Goal: Transaction & Acquisition: Obtain resource

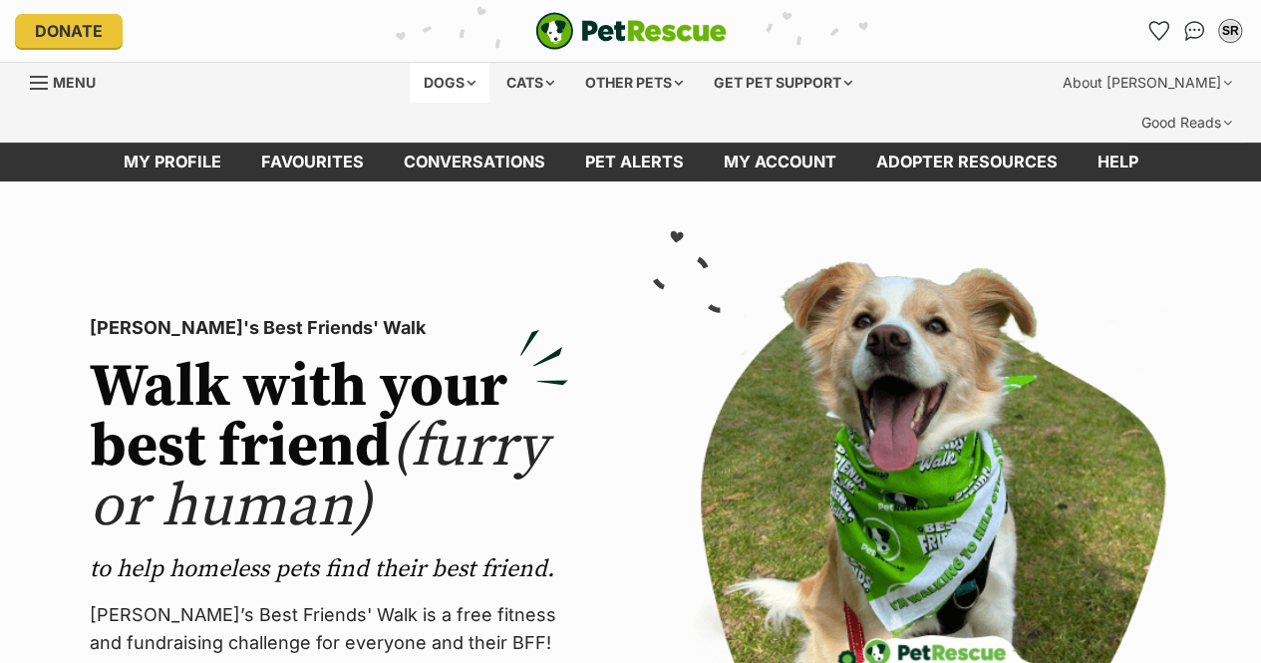
click at [440, 90] on div "Dogs" at bounding box center [450, 83] width 80 height 40
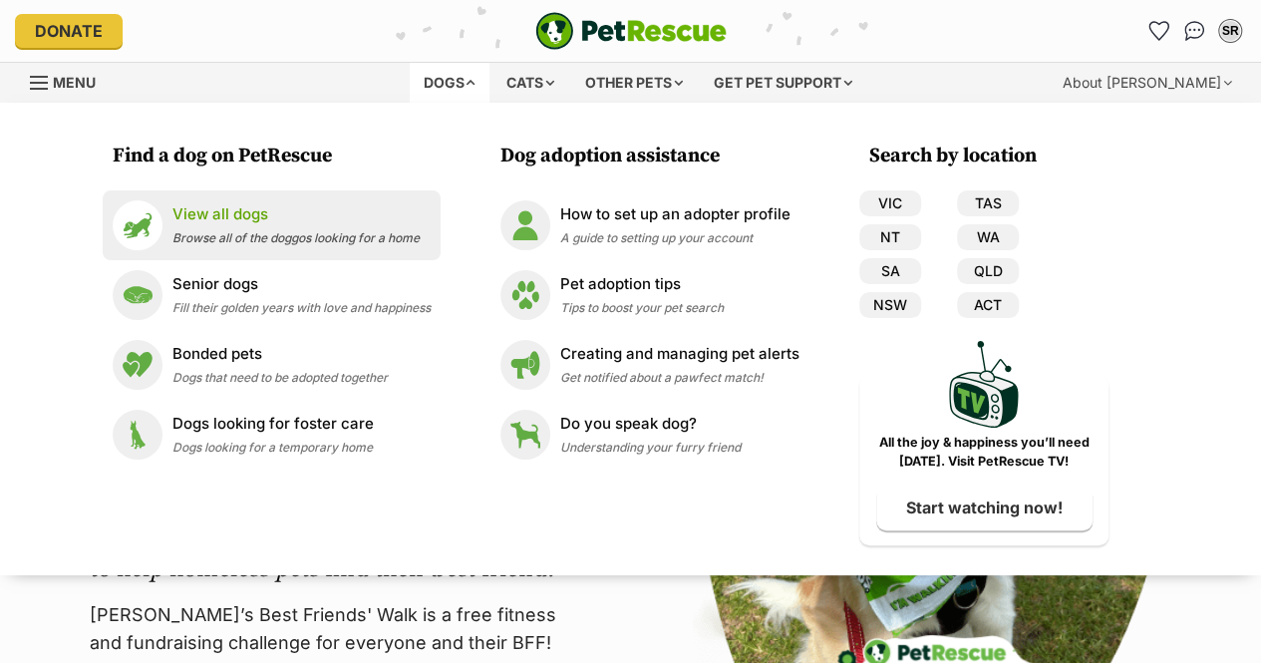
click at [237, 217] on p "View all dogs" at bounding box center [295, 214] width 247 height 23
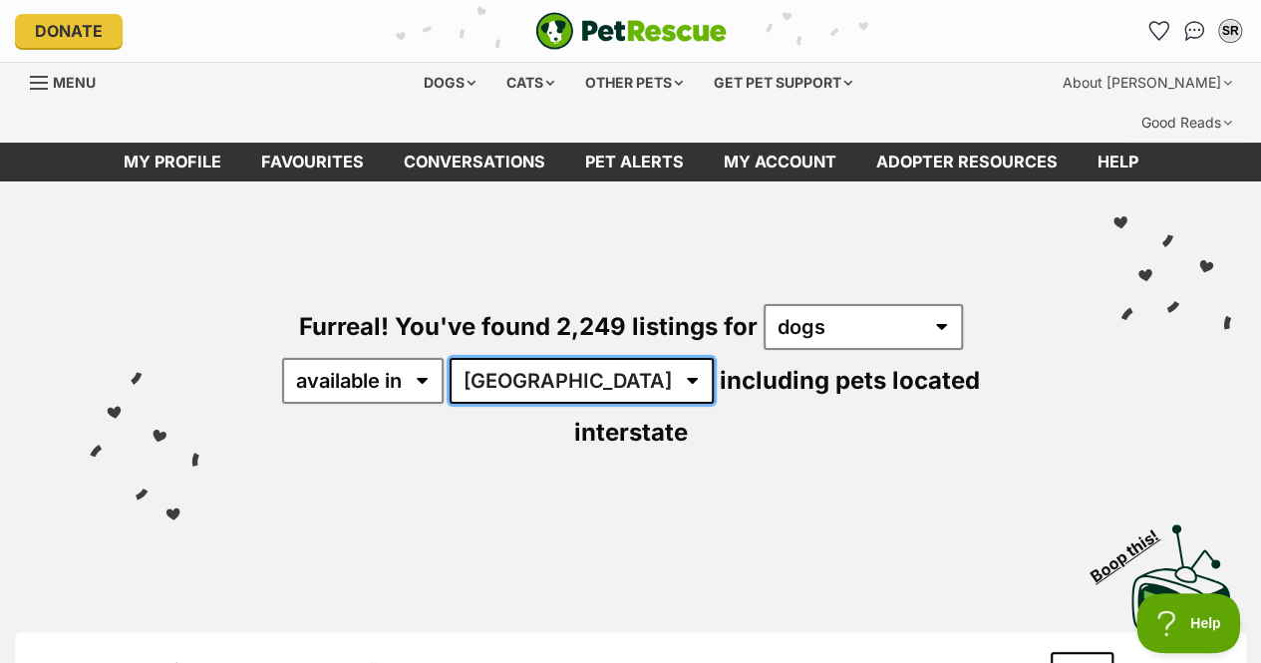
click at [535, 358] on select "Australia ACT NSW NT QLD SA TAS VIC WA" at bounding box center [582, 381] width 264 height 46
select select "VIC"
click at [453, 358] on select "Australia ACT NSW NT QLD SA TAS VIC WA" at bounding box center [582, 381] width 264 height 46
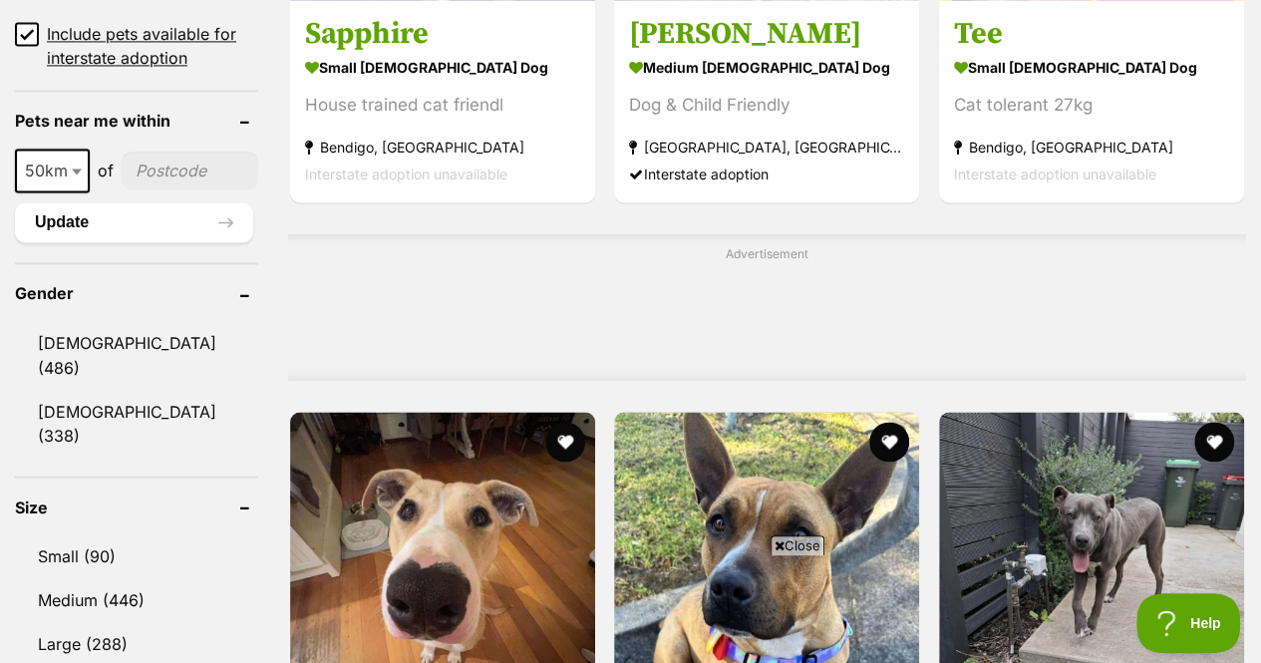
scroll to position [1525, 0]
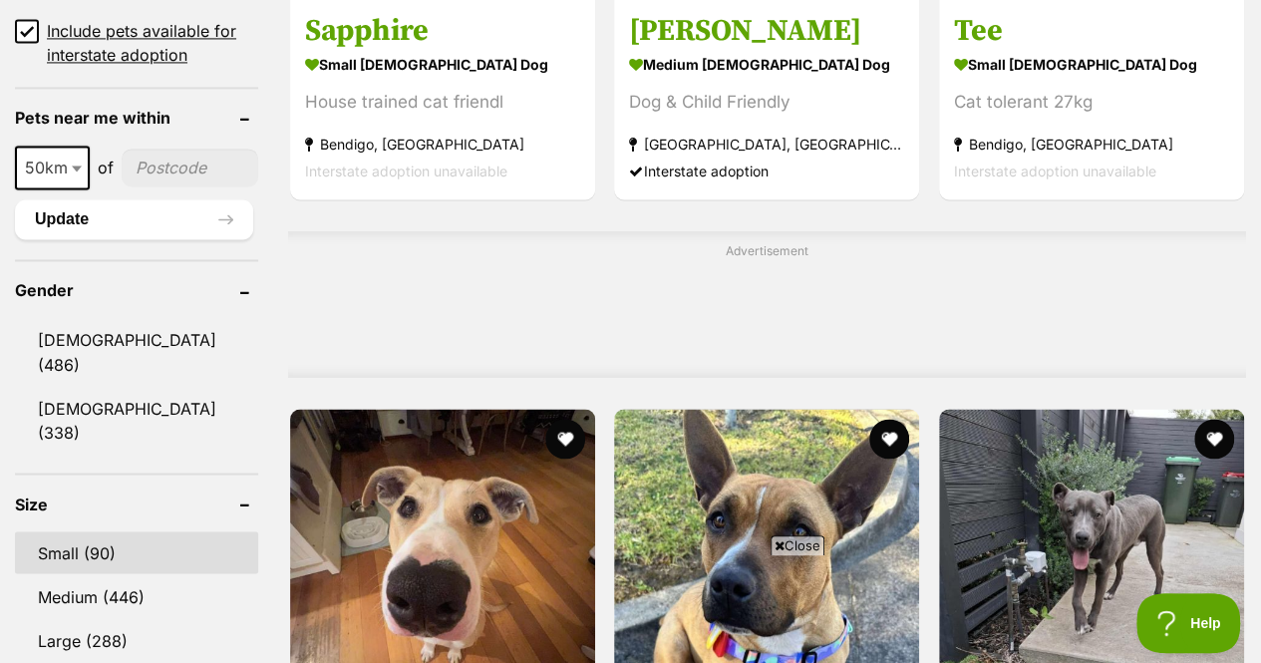
click at [104, 531] on link "Small (90)" at bounding box center [136, 552] width 243 height 42
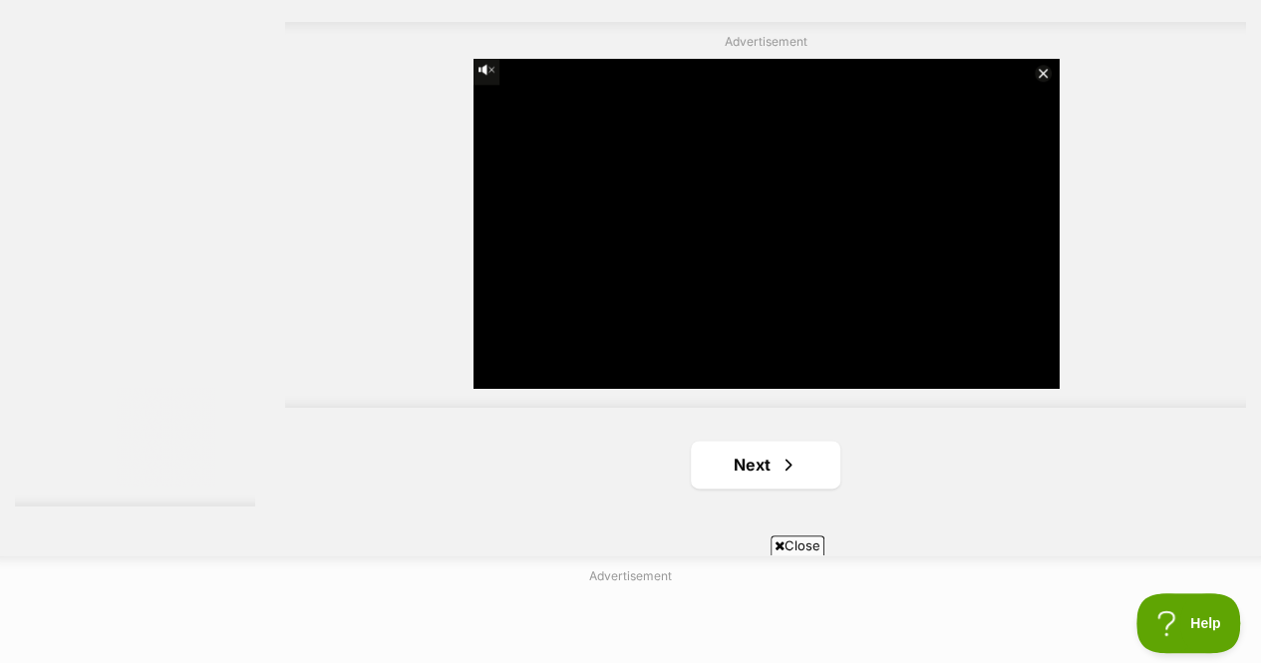
scroll to position [4805, 0]
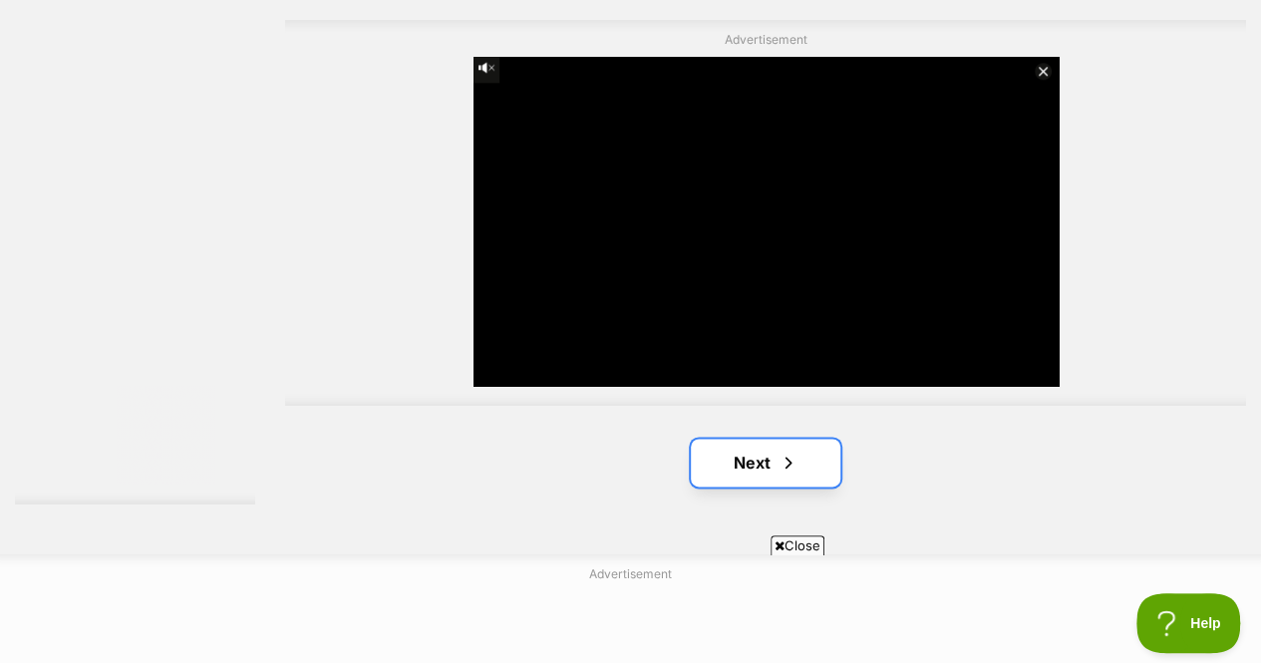
click at [718, 439] on link "Next" at bounding box center [766, 463] width 150 height 48
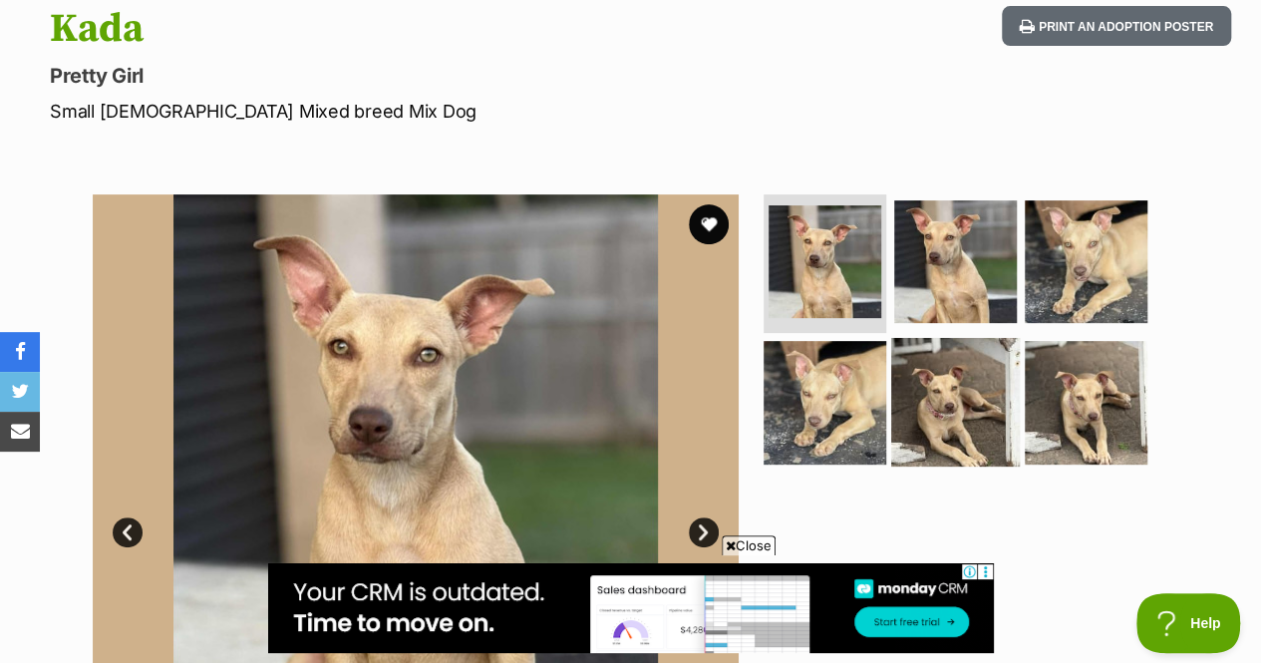
click at [980, 338] on img at bounding box center [955, 402] width 129 height 129
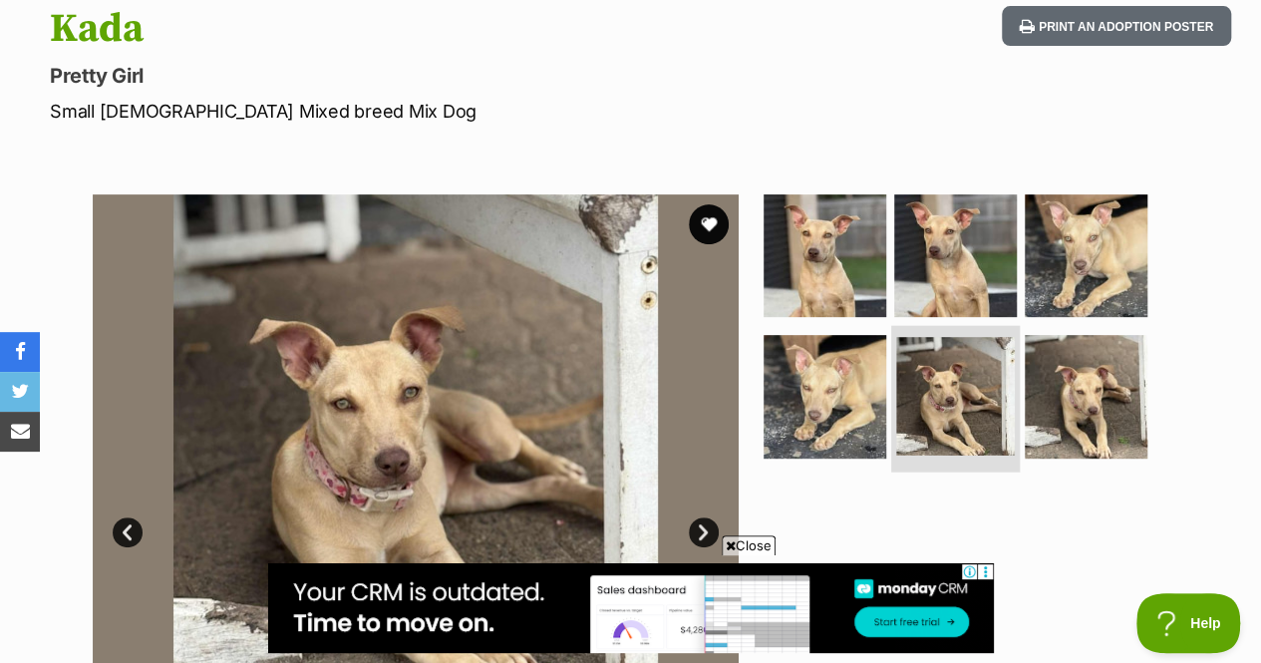
scroll to position [426, 0]
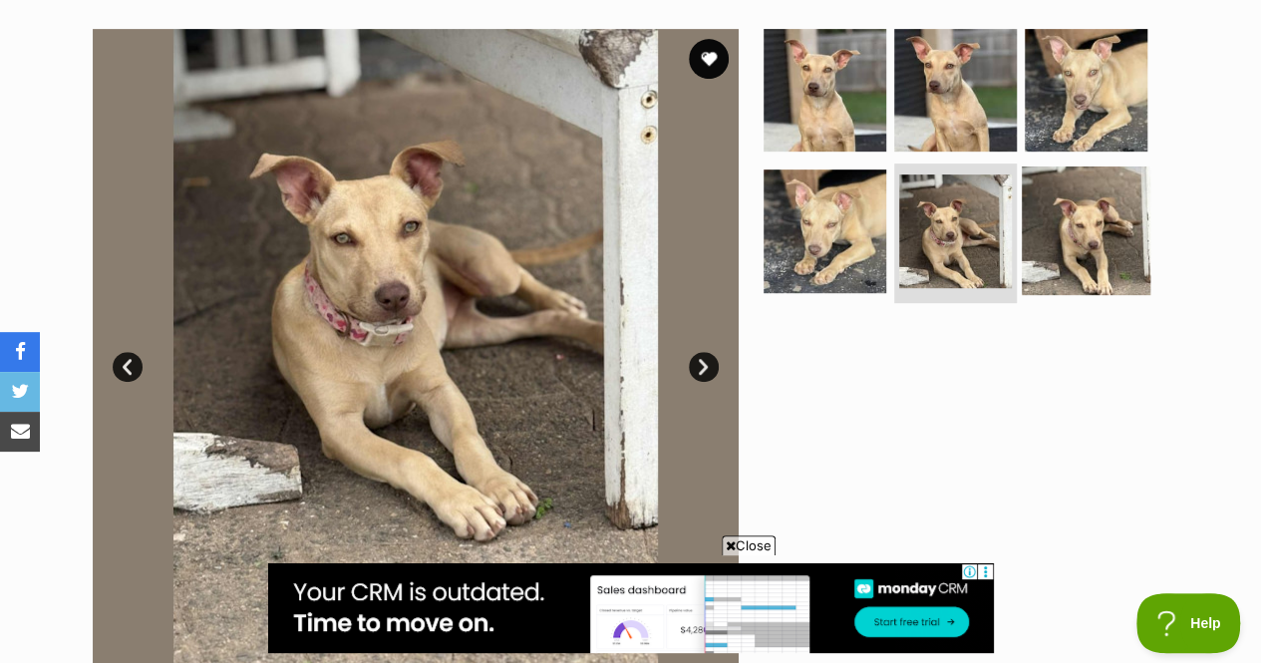
click at [1069, 203] on img at bounding box center [1086, 230] width 129 height 129
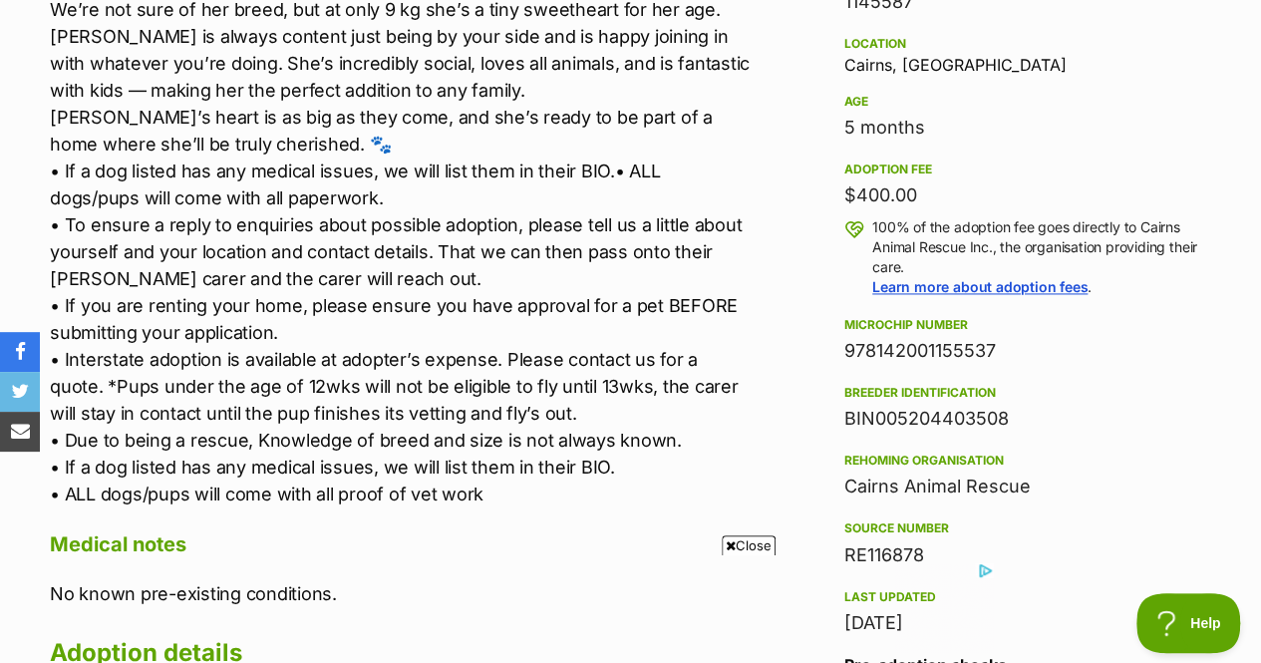
scroll to position [1345, 0]
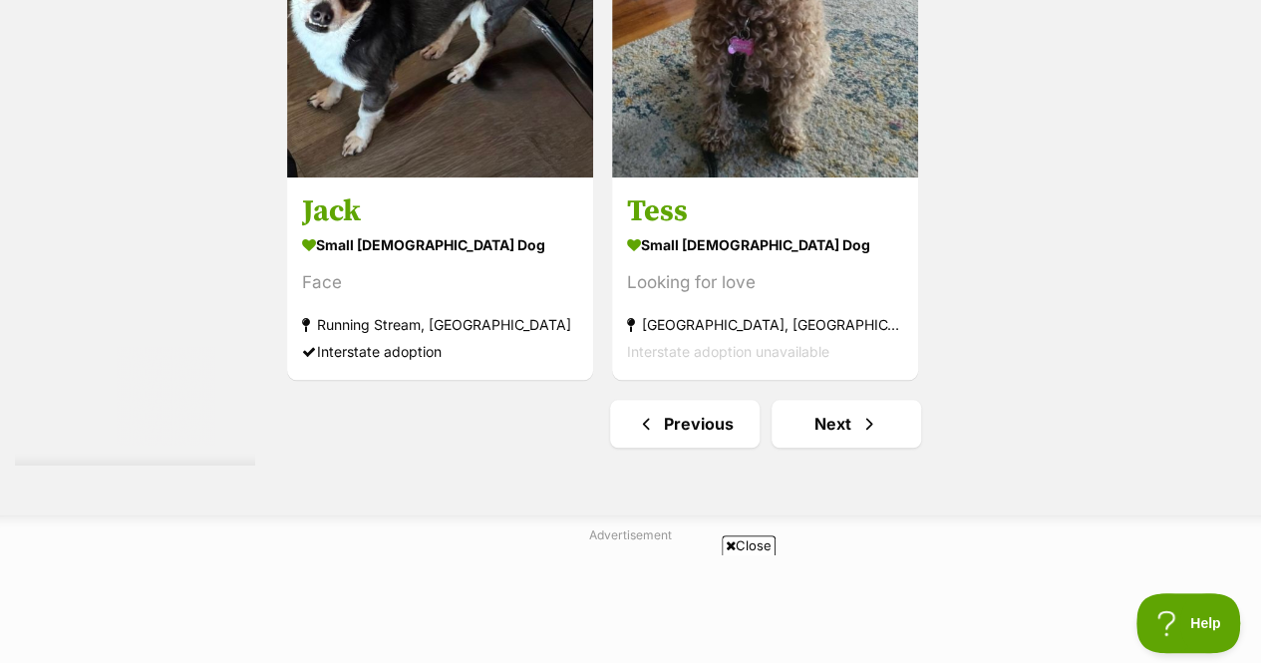
scroll to position [4609, 0]
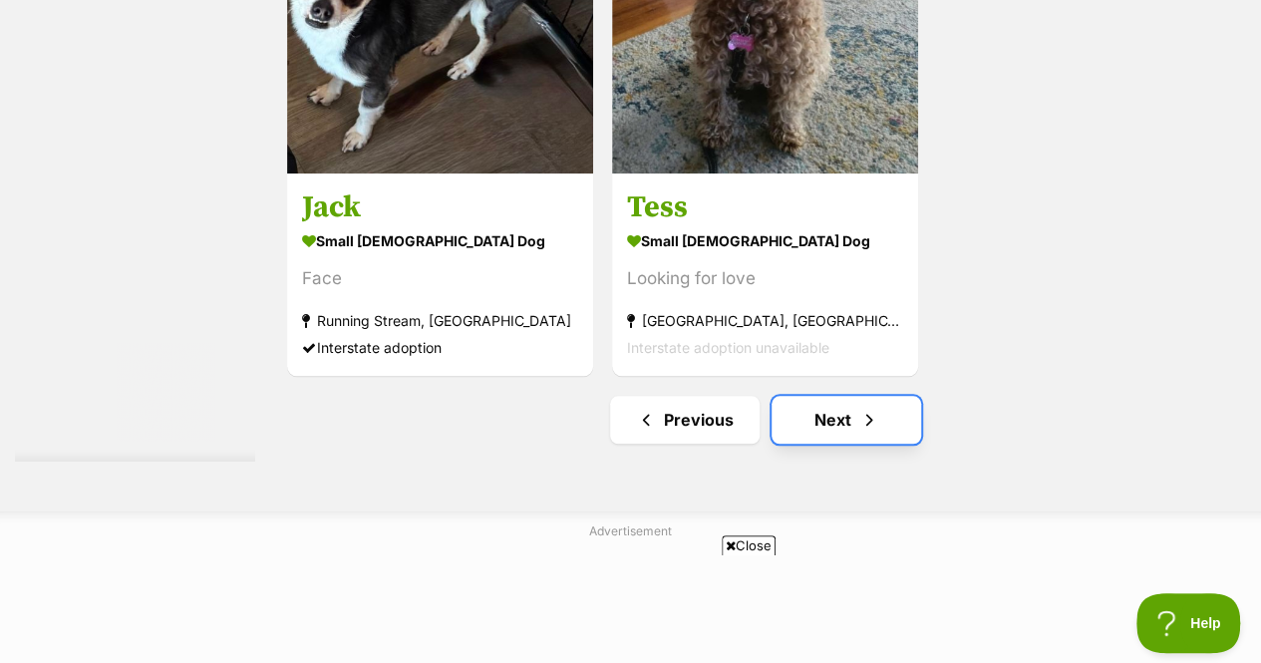
click at [819, 396] on link "Next" at bounding box center [847, 420] width 150 height 48
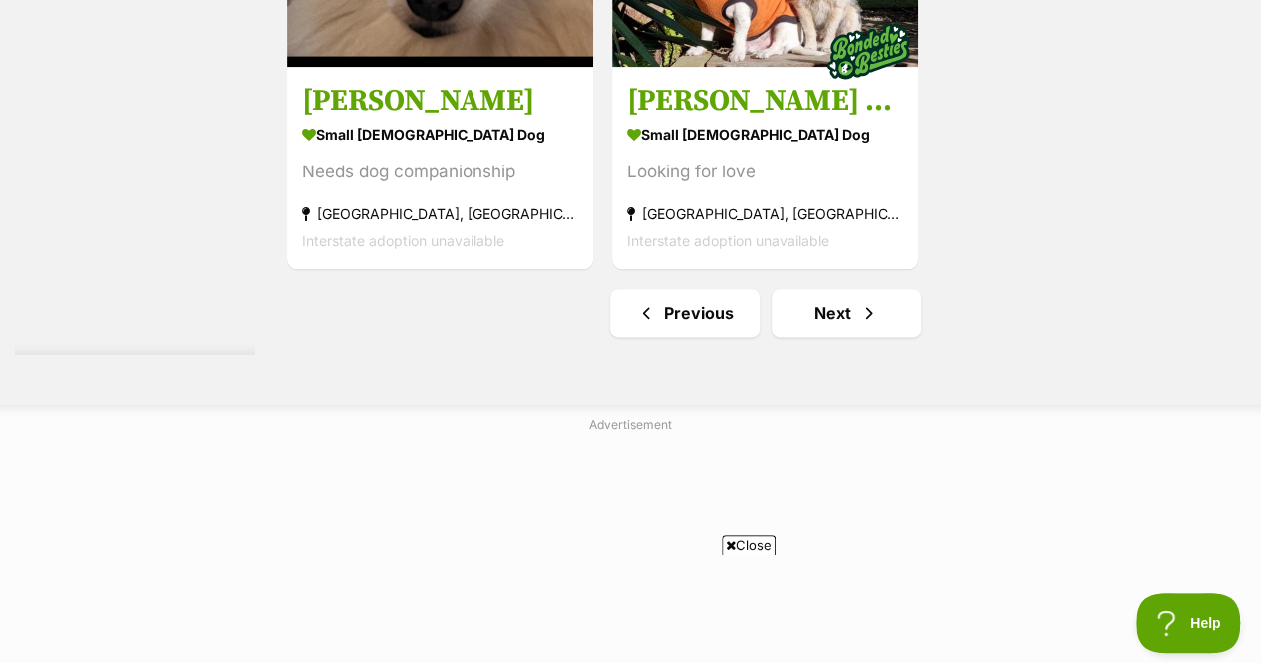
scroll to position [4905, 0]
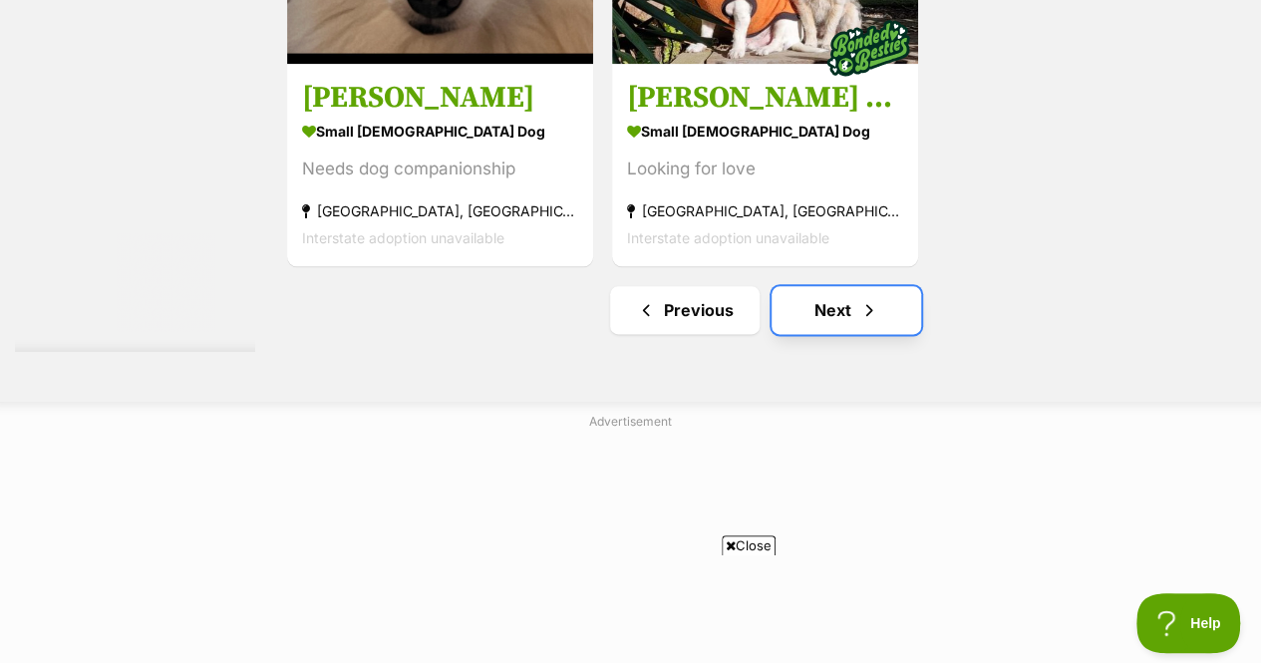
click at [876, 298] on span "Next page" at bounding box center [869, 310] width 20 height 24
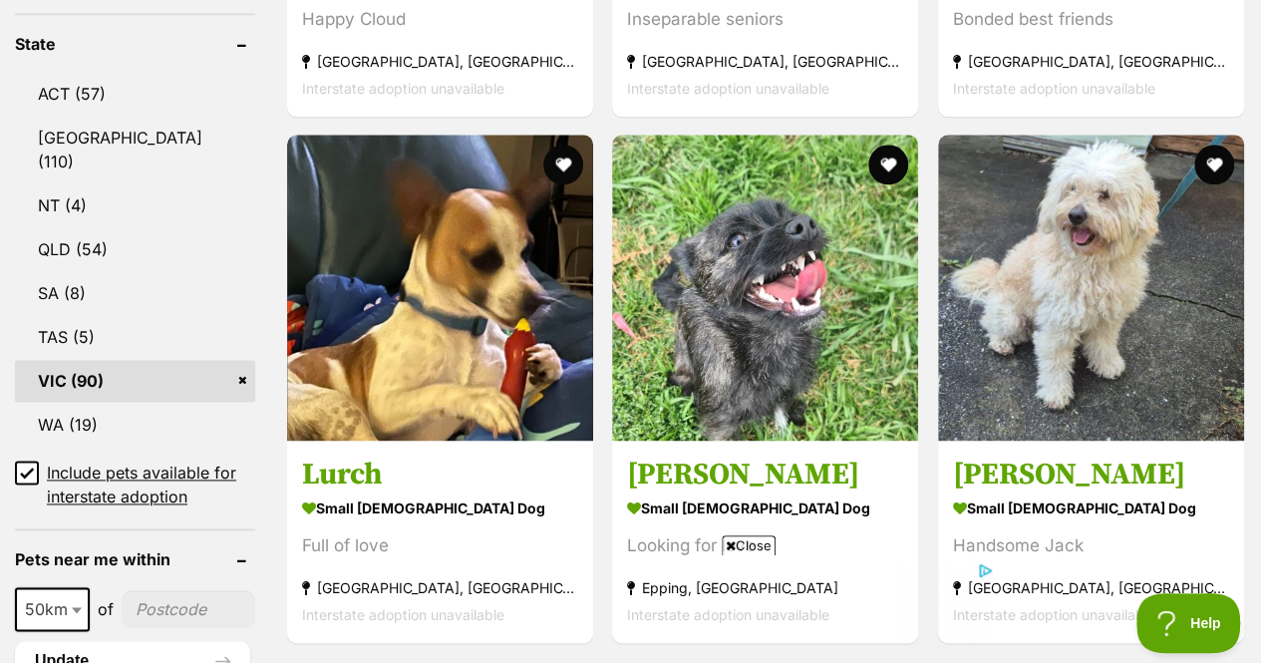
scroll to position [1132, 0]
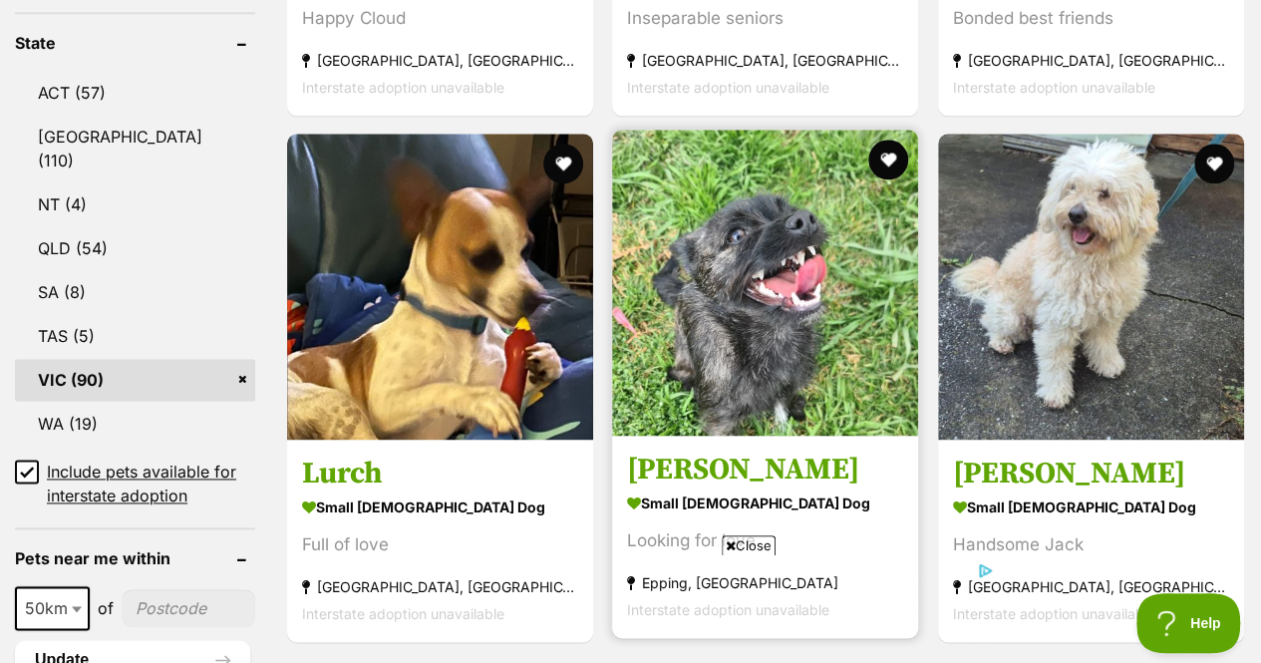
click at [831, 206] on img at bounding box center [765, 283] width 306 height 306
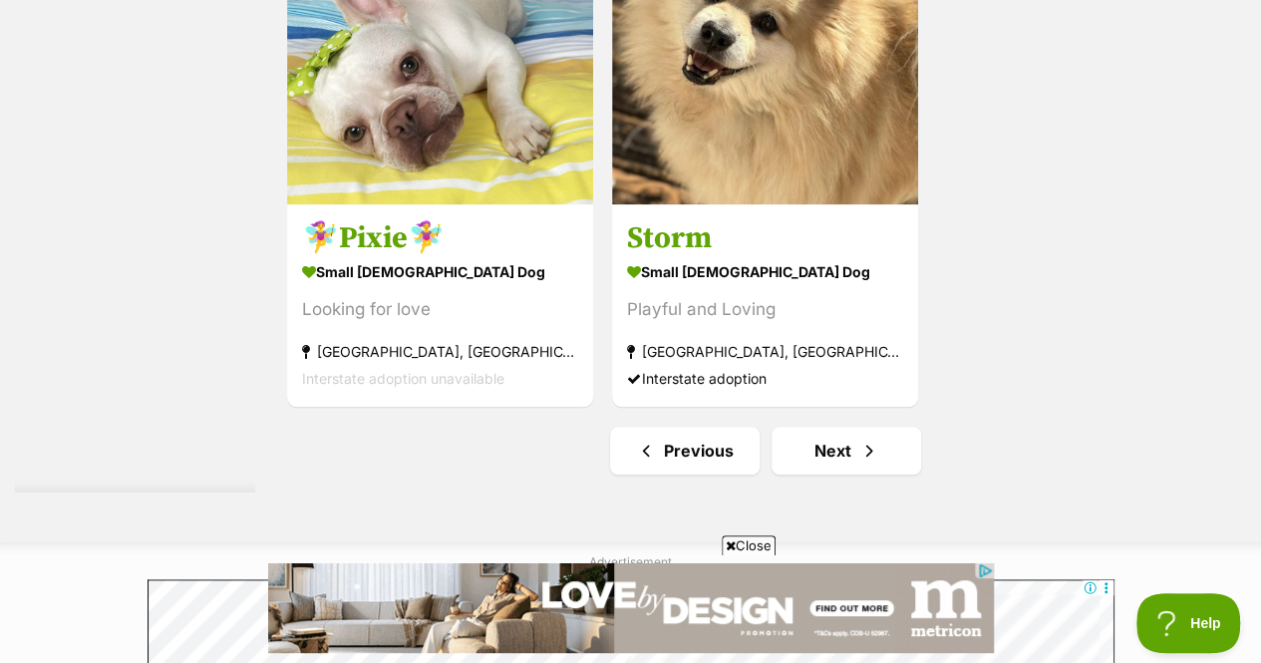
scroll to position [4583, 0]
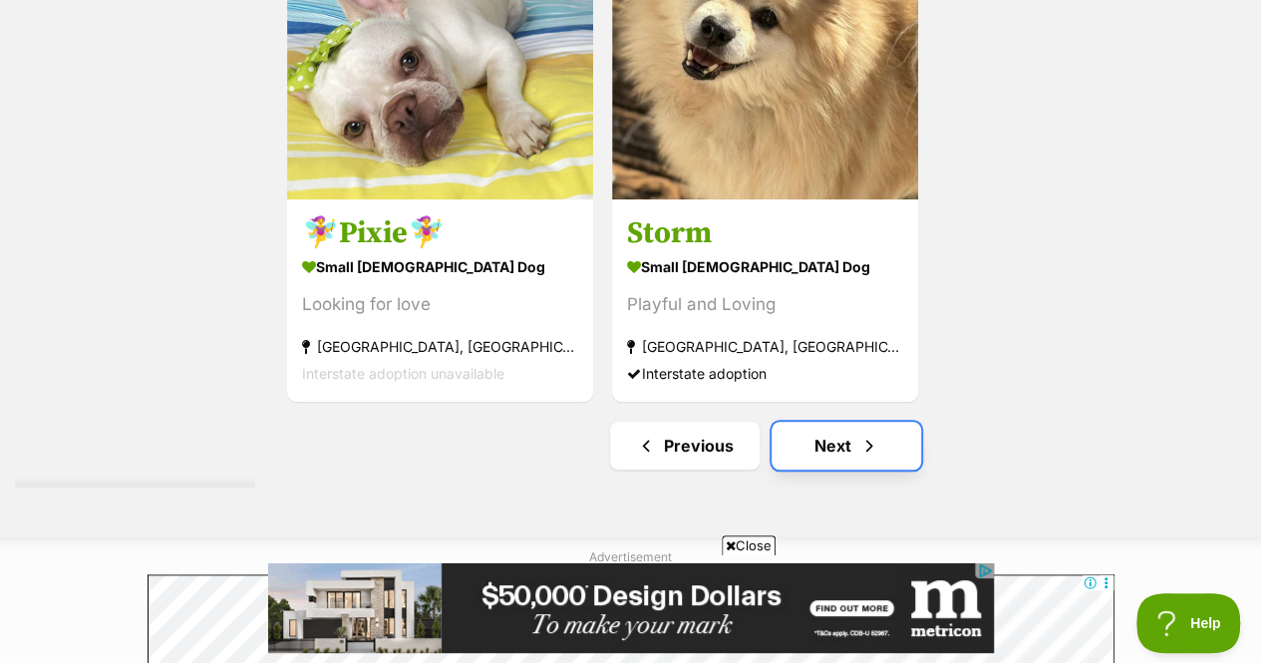
click at [825, 422] on link "Next" at bounding box center [847, 446] width 150 height 48
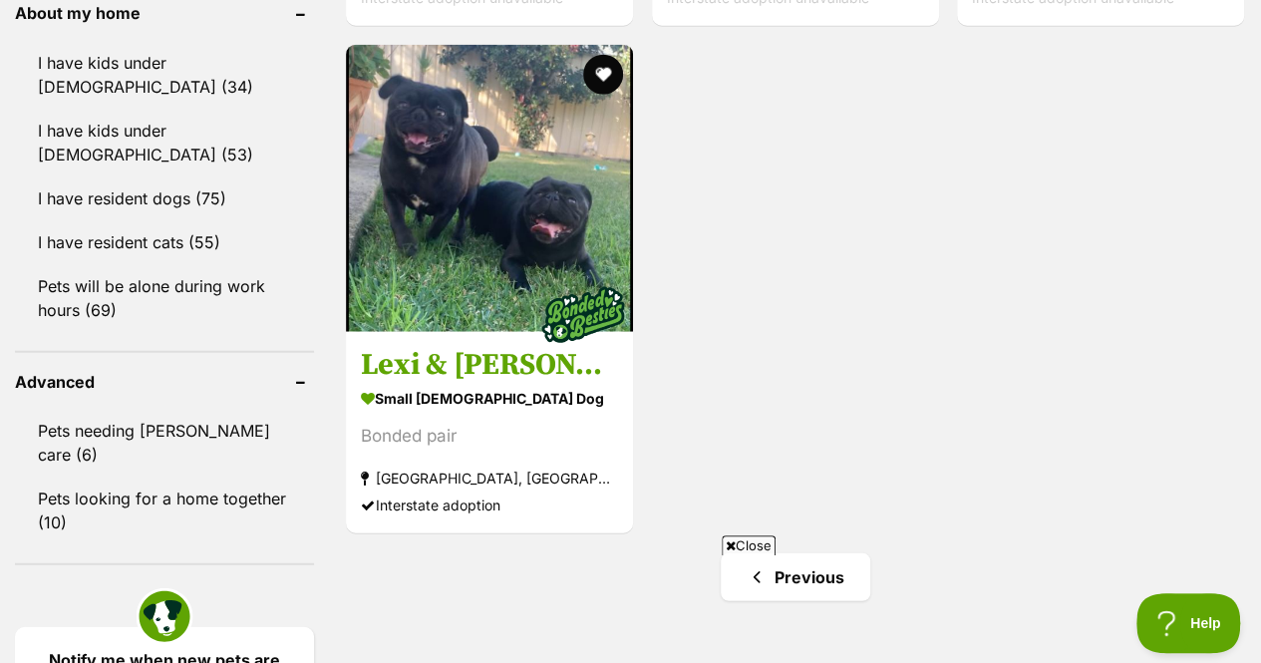
scroll to position [2465, 0]
